Goal: Information Seeking & Learning: Learn about a topic

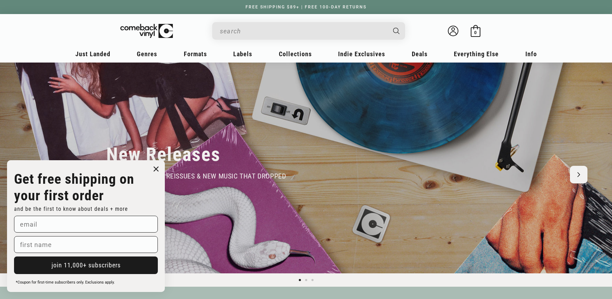
click at [153, 168] on circle "Close dialog" at bounding box center [156, 169] width 10 height 10
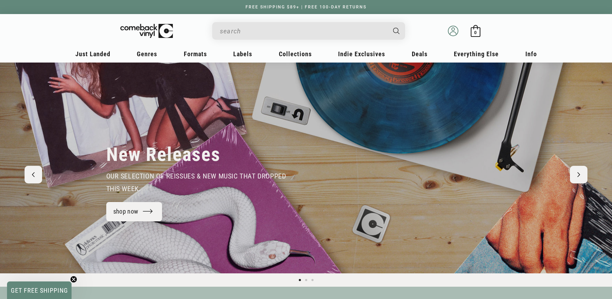
click at [452, 33] on icon at bounding box center [453, 31] width 11 height 11
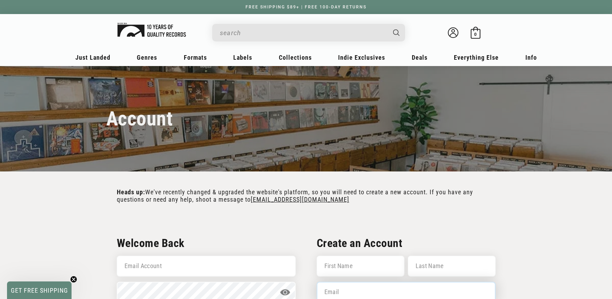
type input "sean@comebackvinyl.com"
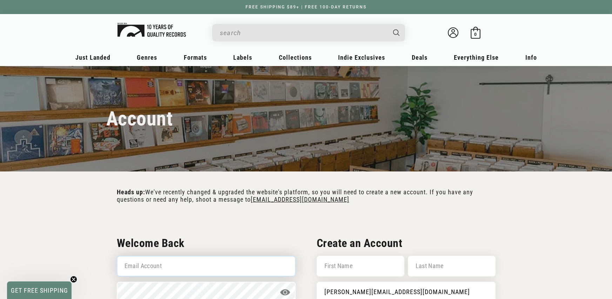
type input "sean@comebackvinyl.com"
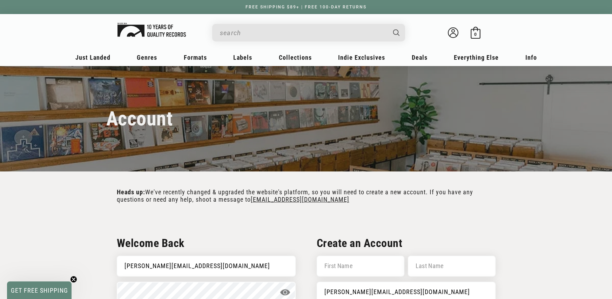
click at [149, 27] on img at bounding box center [152, 30] width 68 height 14
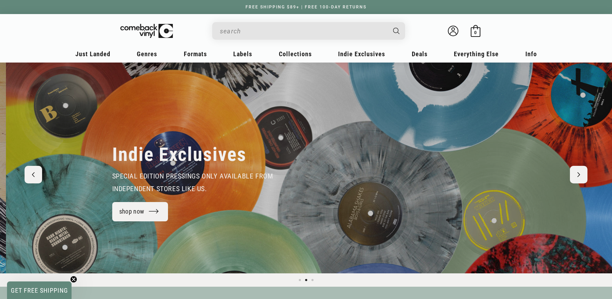
scroll to position [0, 612]
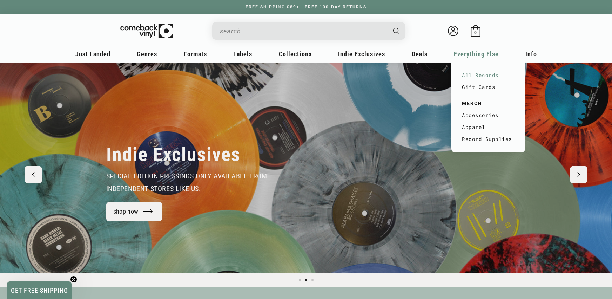
click at [478, 79] on link "All Records" at bounding box center [488, 75] width 53 height 12
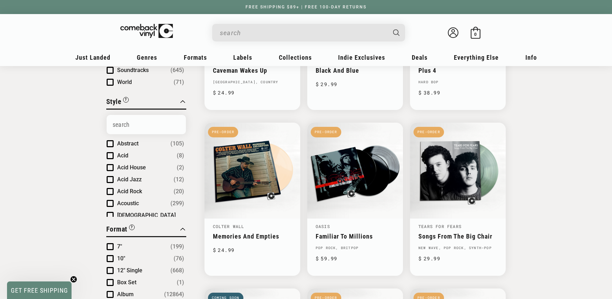
scroll to position [138, 0]
click at [124, 83] on span "World" at bounding box center [124, 81] width 15 height 7
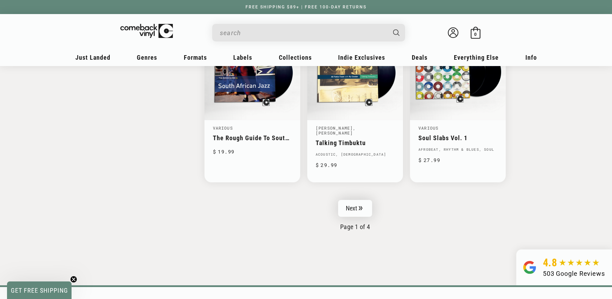
click at [353, 200] on link "Next" at bounding box center [355, 208] width 34 height 17
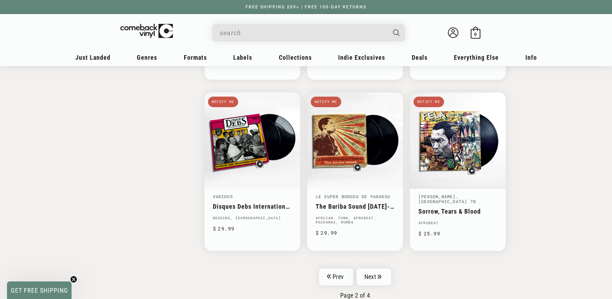
scroll to position [1103, 0]
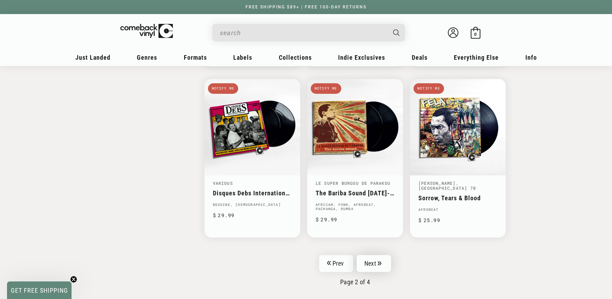
click at [373, 255] on link "Next" at bounding box center [374, 263] width 34 height 17
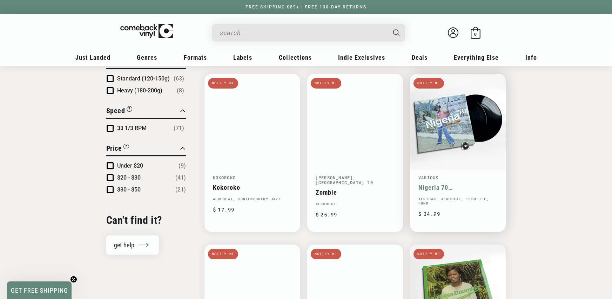
scroll to position [596, 0]
